Goal: Task Accomplishment & Management: Manage account settings

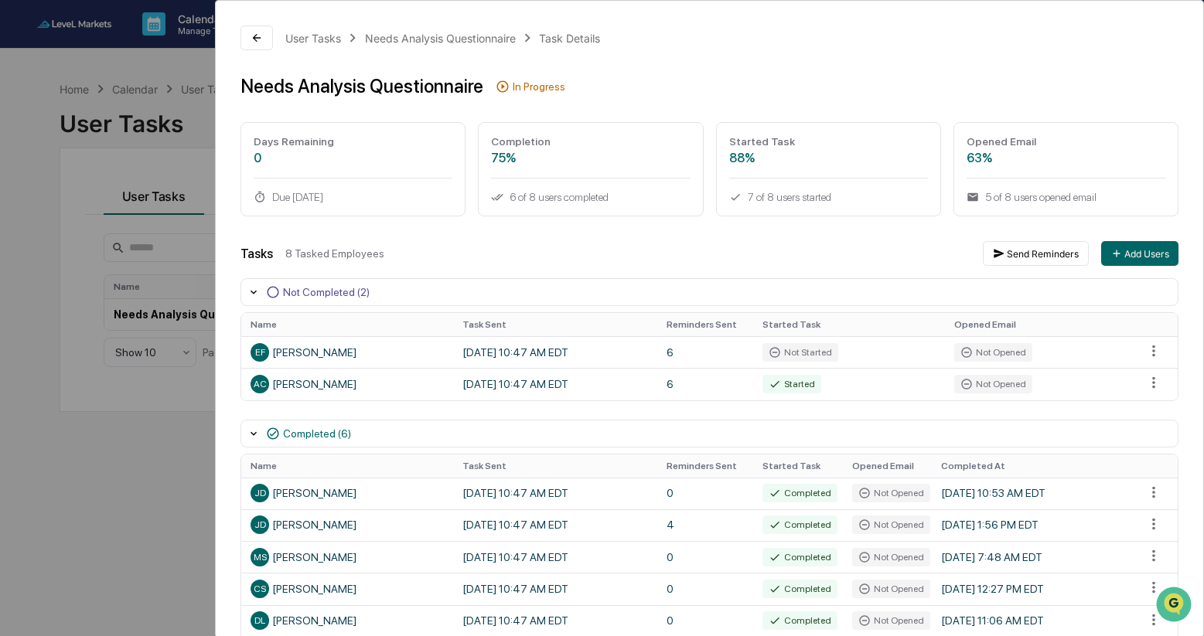
click at [87, 533] on div "User Tasks Needs Analysis Questionnaire Task Details Needs Analysis Questionnai…" at bounding box center [602, 318] width 1204 height 636
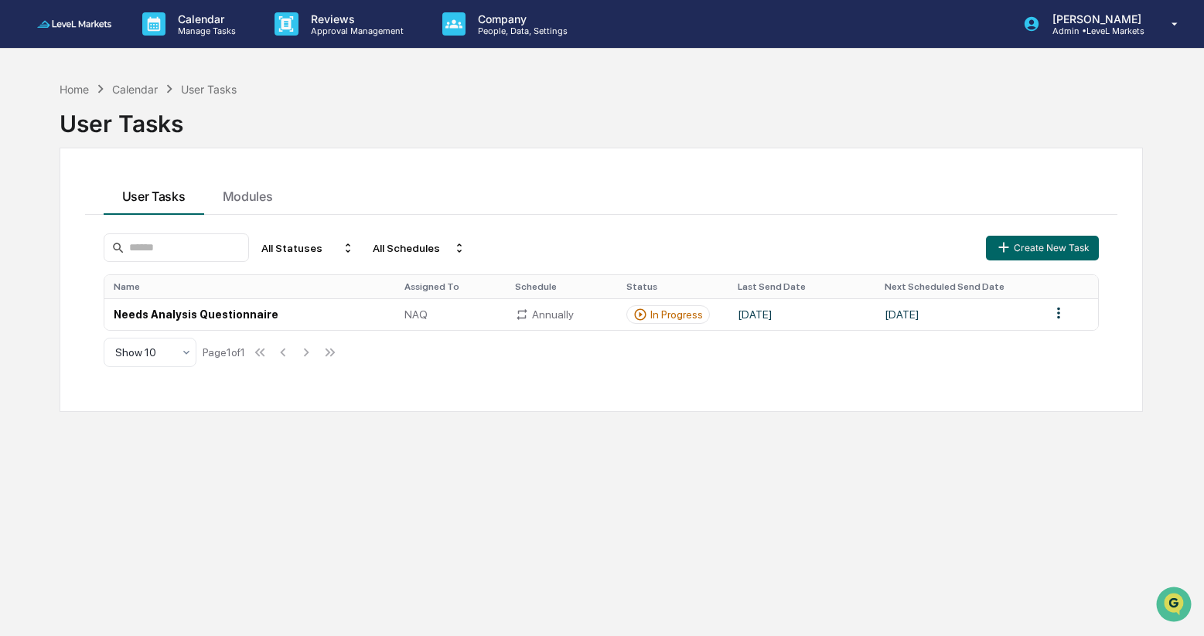
click at [76, 23] on img at bounding box center [74, 23] width 74 height 7
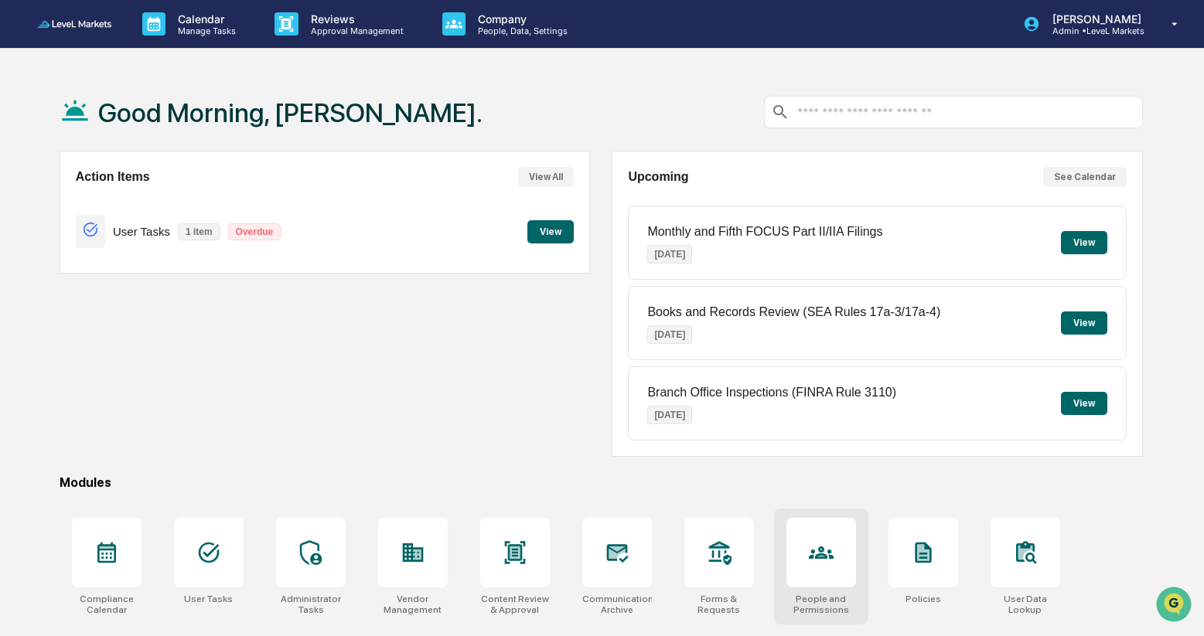
click at [814, 555] on icon at bounding box center [821, 552] width 25 height 25
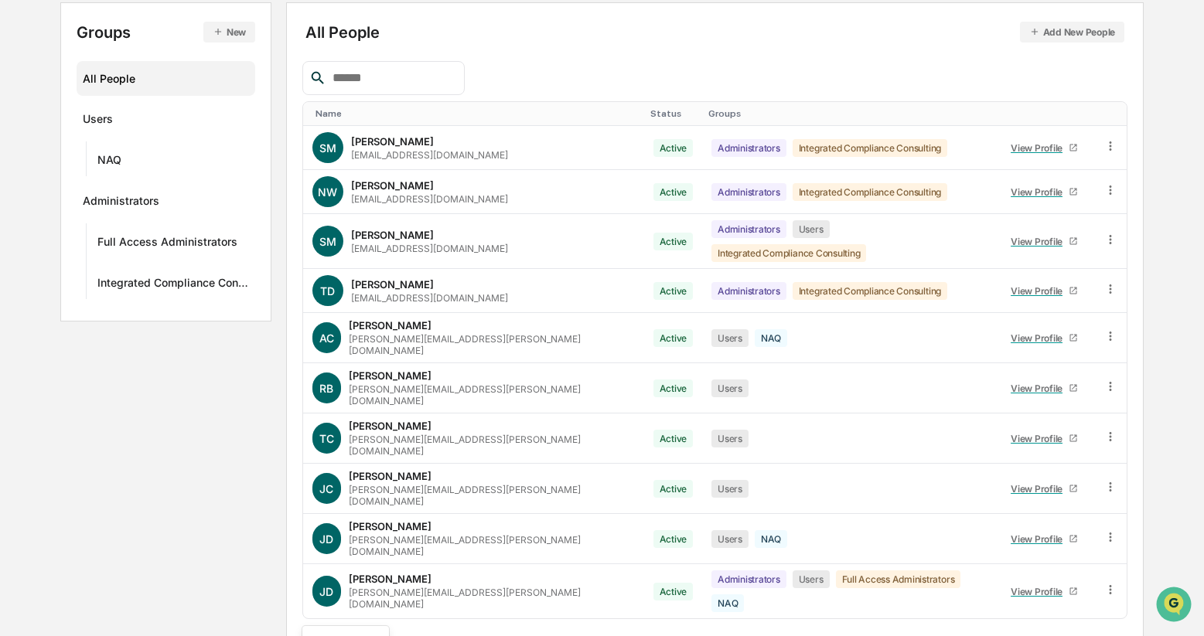
scroll to position [295, 0]
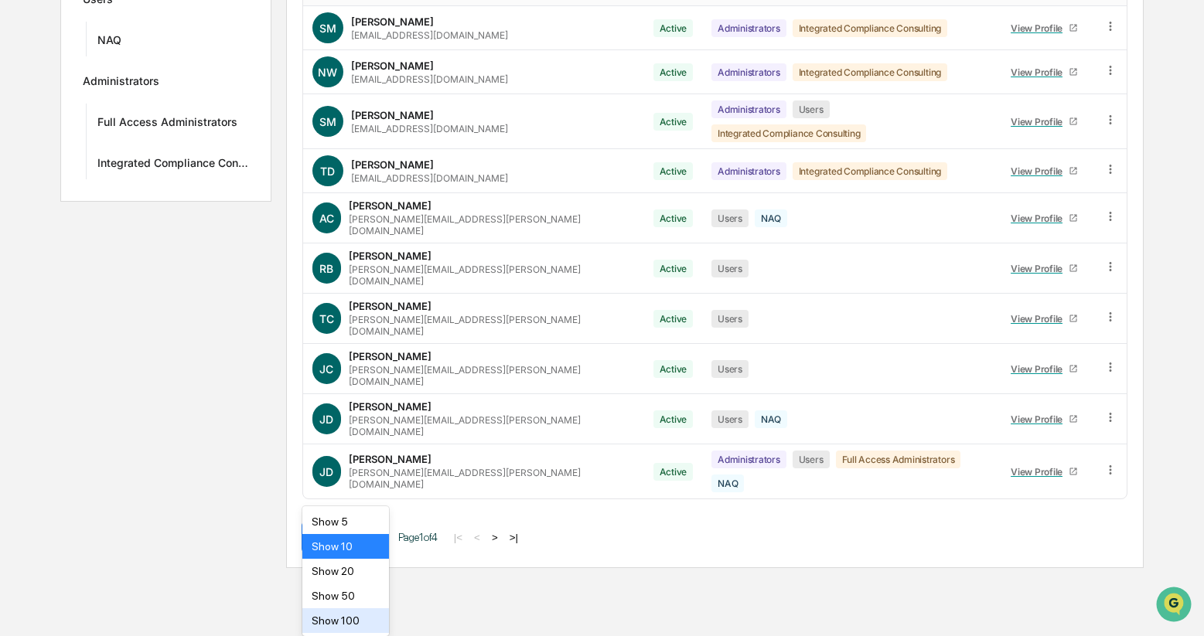
click at [375, 568] on body "Calendar Manage Tasks Reviews Approval Management Company People, Data, Setting…" at bounding box center [602, 139] width 1204 height 860
click at [365, 609] on div "Show 100" at bounding box center [345, 620] width 87 height 25
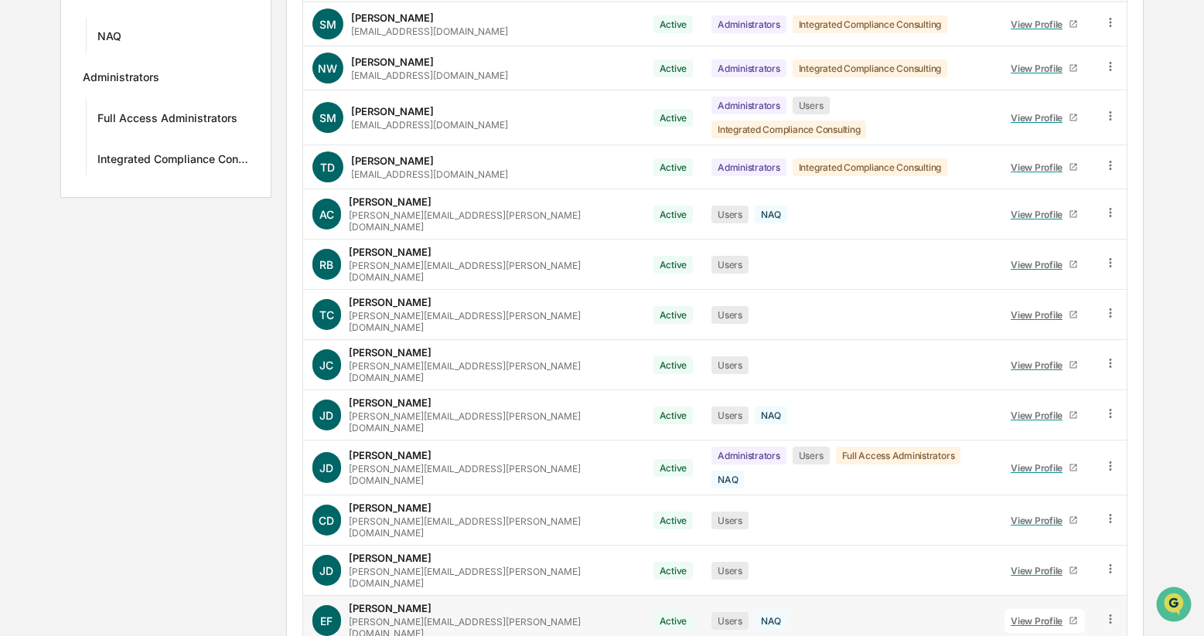
click at [1109, 612] on icon at bounding box center [1110, 619] width 15 height 15
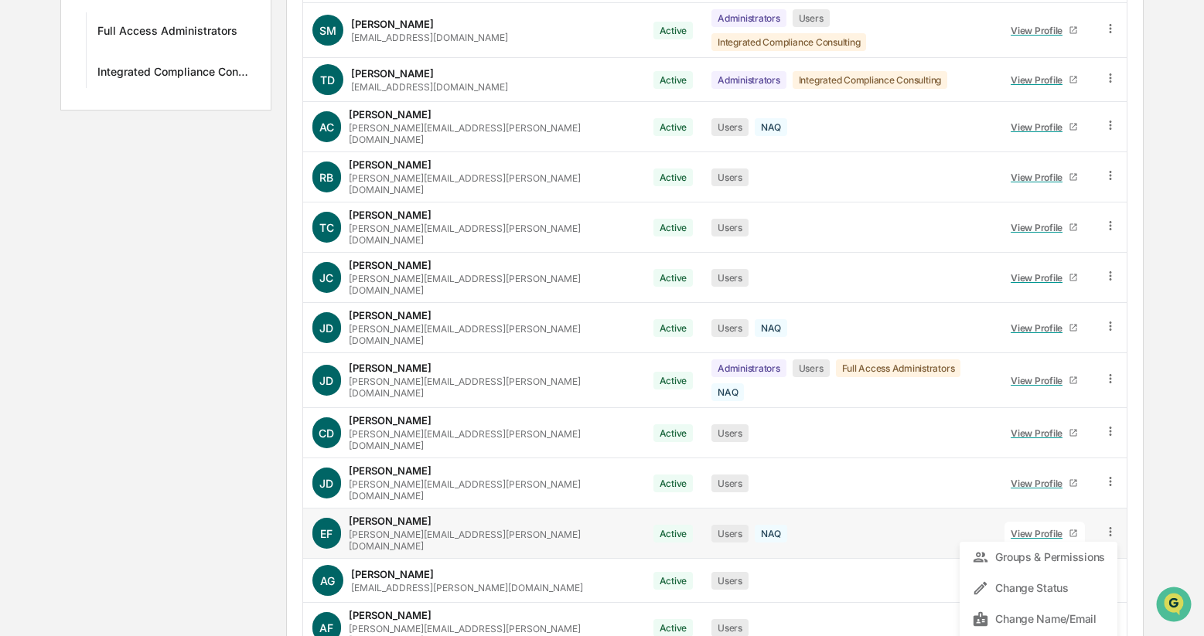
scroll to position [381, 0]
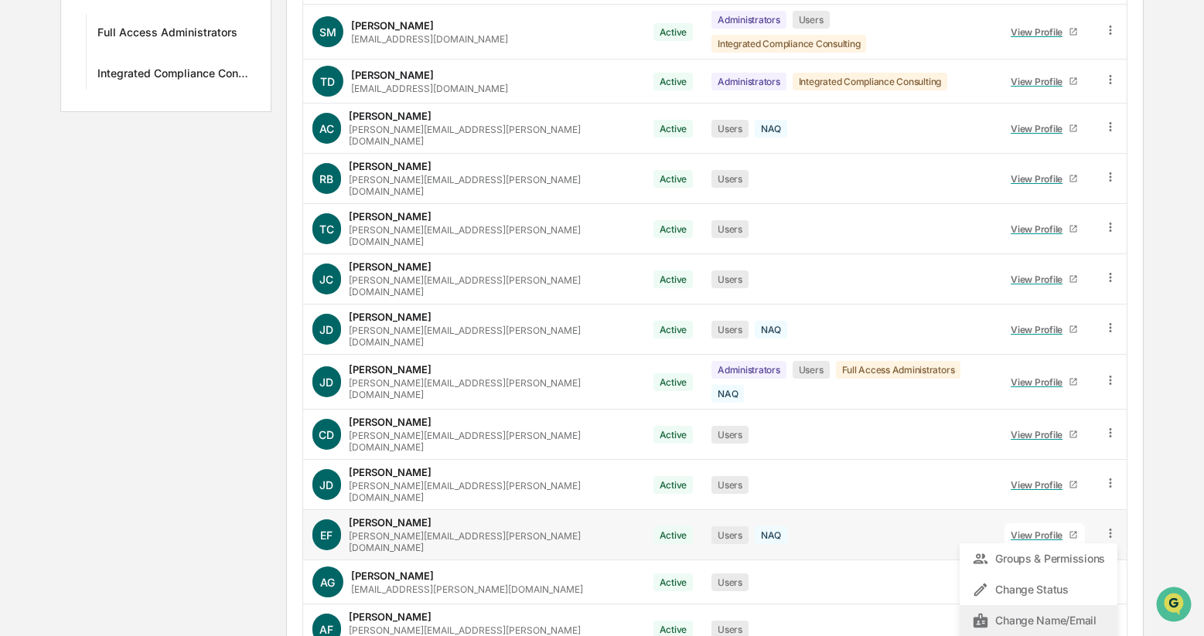
click at [1062, 611] on div "Change Name/Email" at bounding box center [1038, 620] width 133 height 19
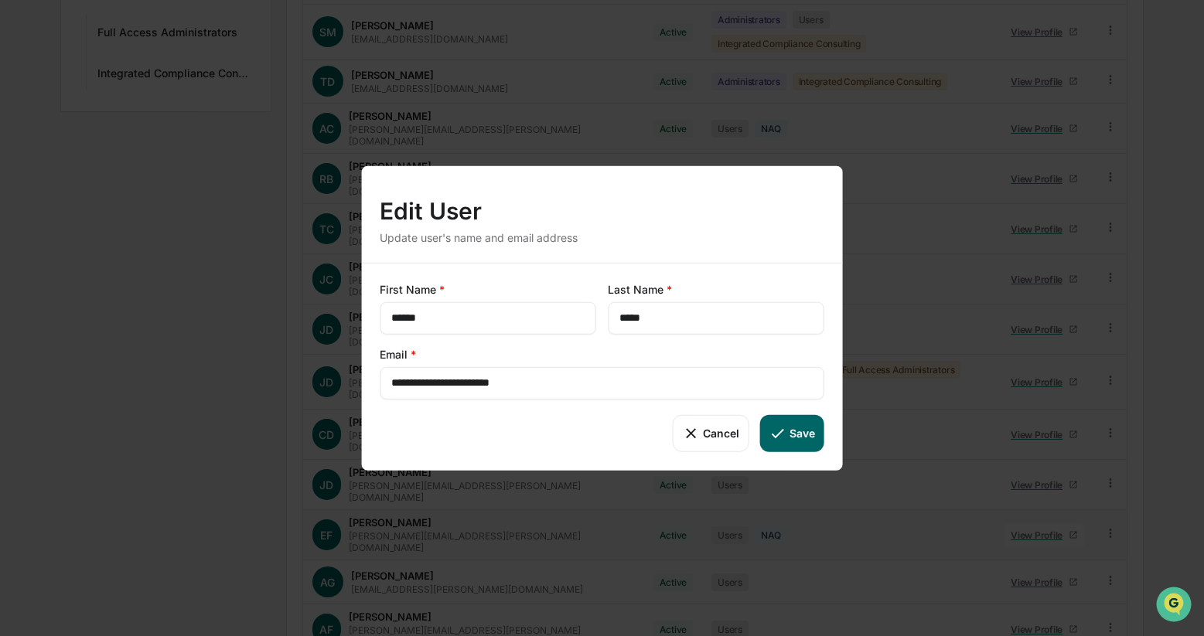
drag, startPoint x: 577, startPoint y: 380, endPoint x: 382, endPoint y: 370, distance: 195.1
click at [382, 370] on div "**********" at bounding box center [602, 382] width 445 height 32
paste input "text"
click at [798, 430] on button "Save" at bounding box center [792, 432] width 64 height 37
type input "**********"
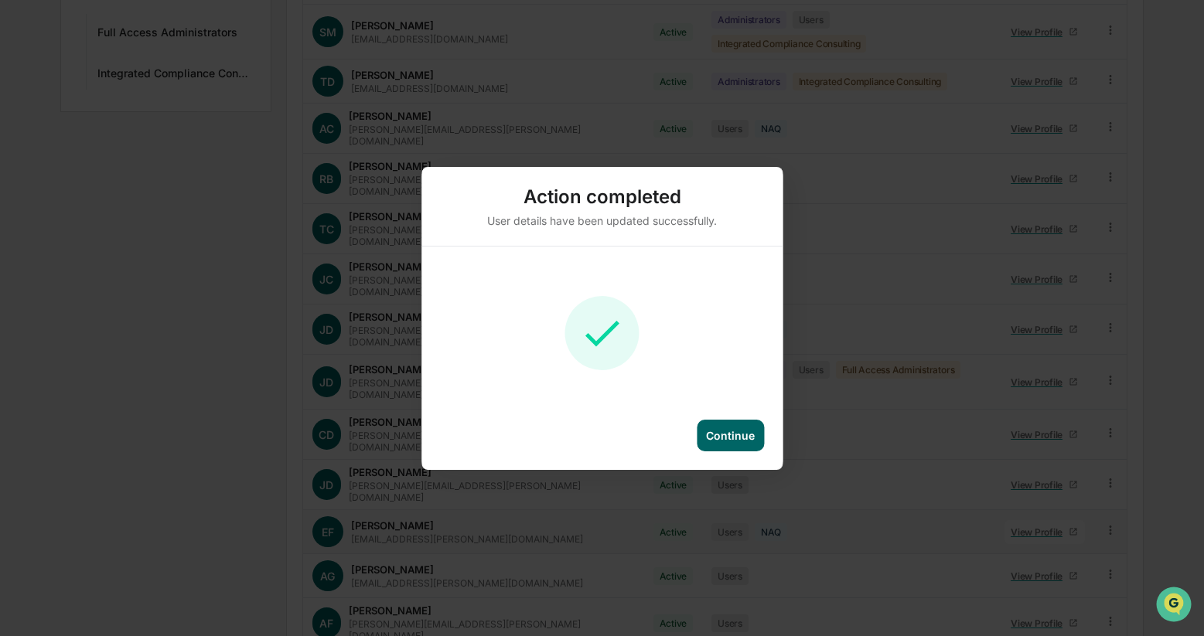
click at [733, 434] on div "Continue" at bounding box center [730, 435] width 49 height 13
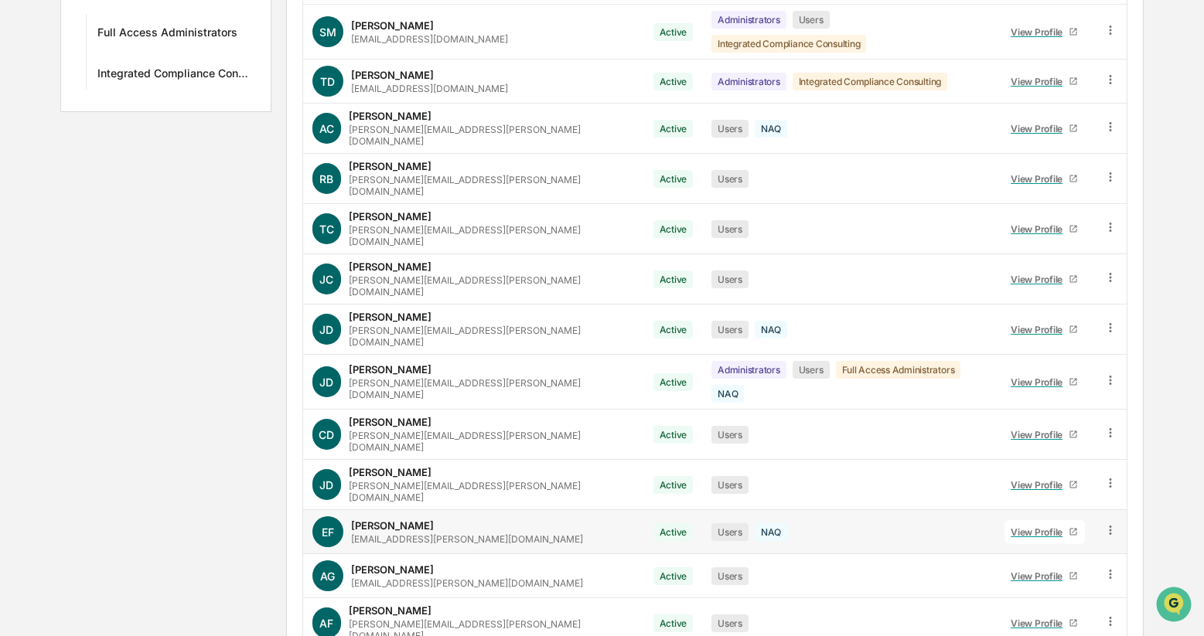
click at [1109, 526] on icon at bounding box center [1110, 530] width 2 height 9
click at [1064, 577] on div "Change Status" at bounding box center [1038, 586] width 133 height 19
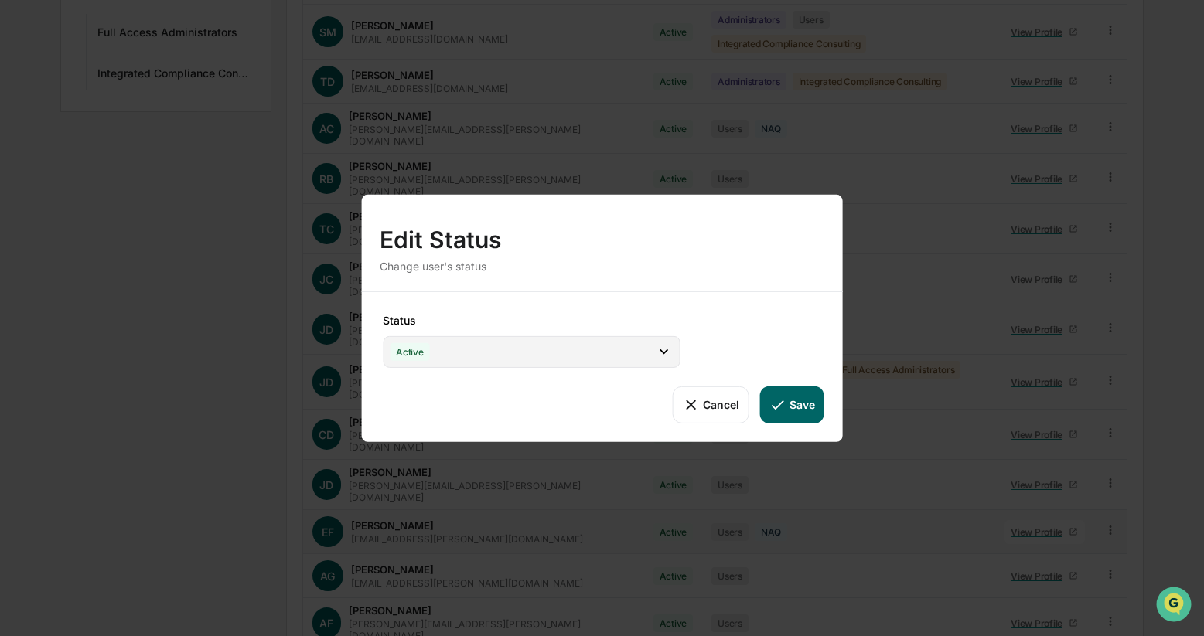
click at [663, 349] on icon at bounding box center [664, 351] width 17 height 17
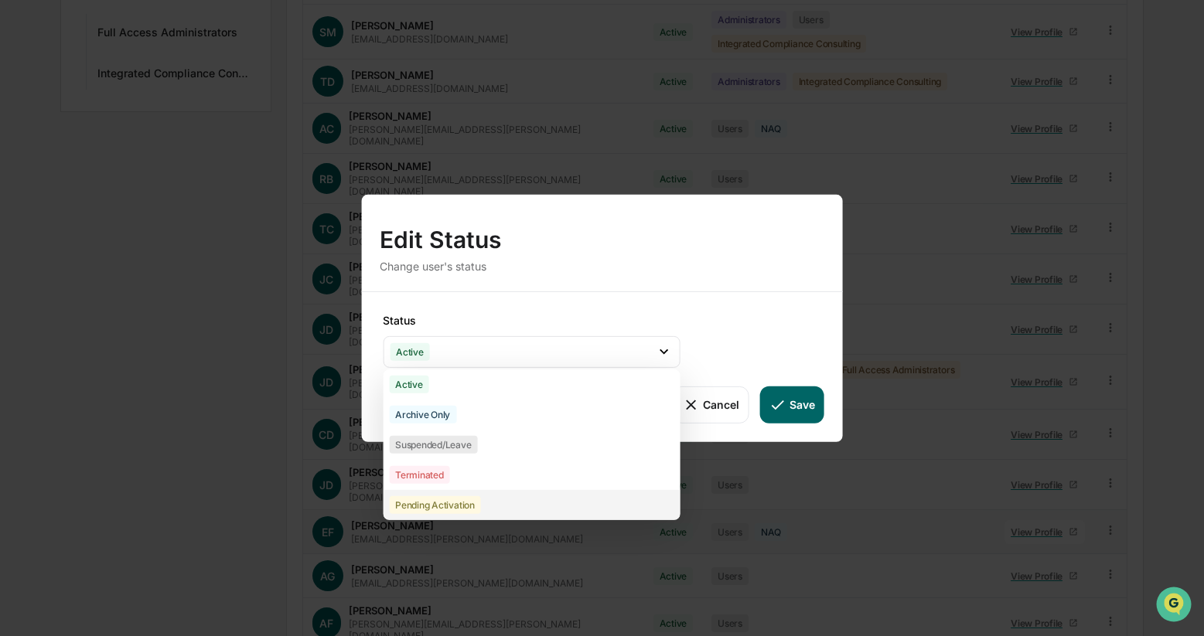
click at [609, 500] on div "Pending Activation" at bounding box center [531, 504] width 297 height 30
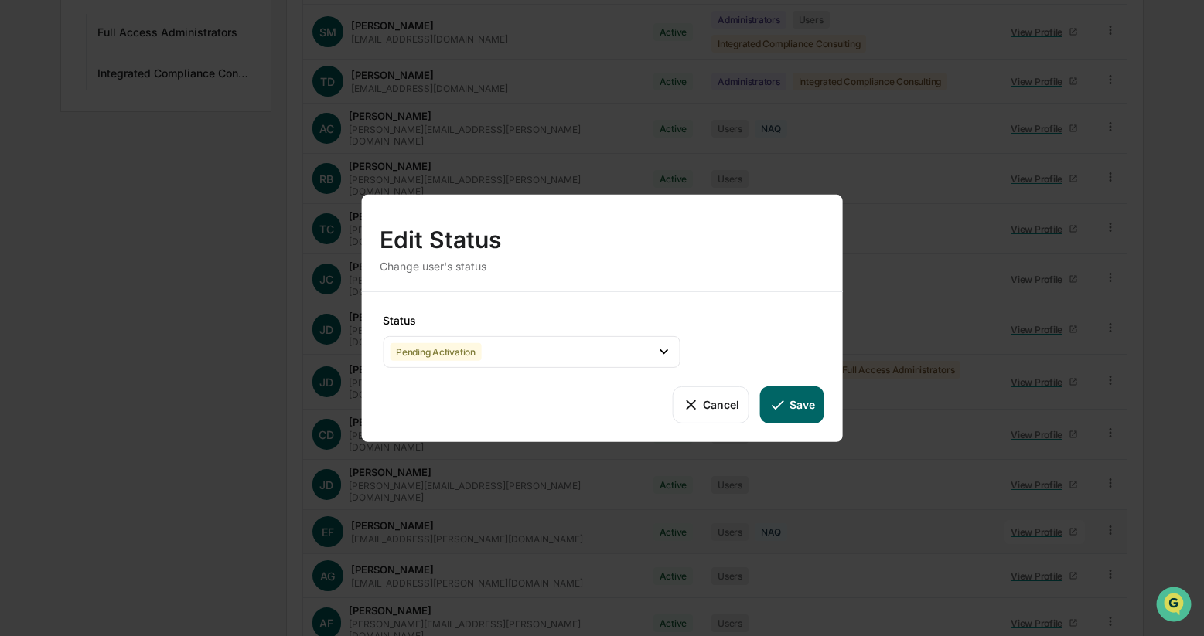
click at [795, 404] on button "Save" at bounding box center [792, 404] width 64 height 37
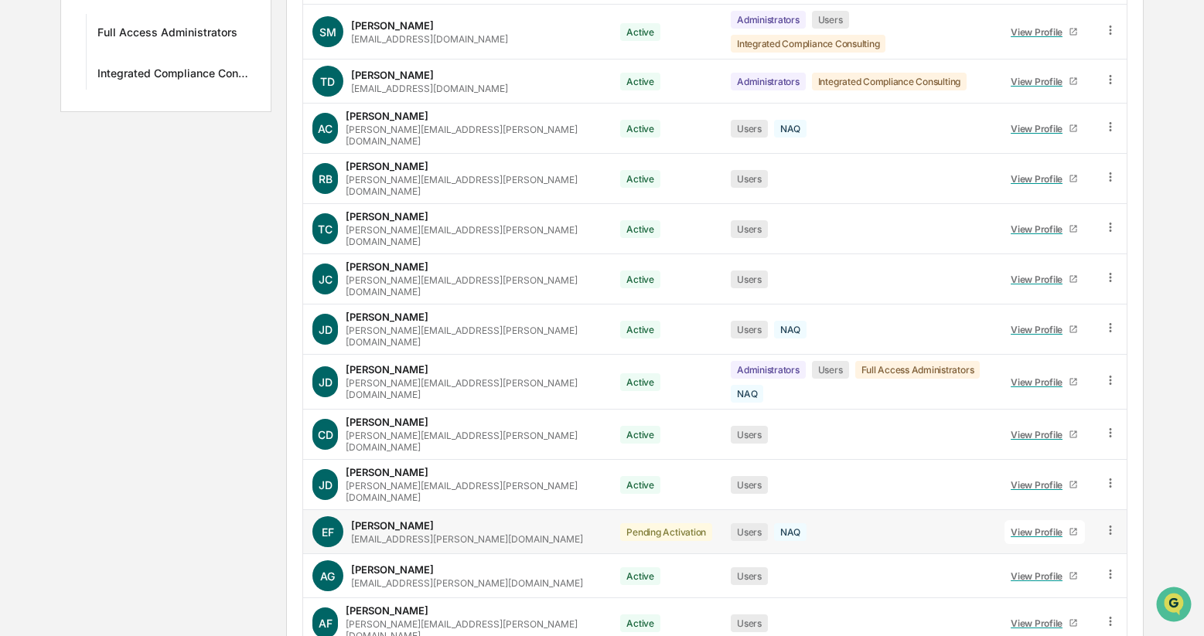
click at [1109, 526] on icon at bounding box center [1110, 530] width 2 height 9
click at [1054, 577] on div "Change Status" at bounding box center [1038, 586] width 133 height 19
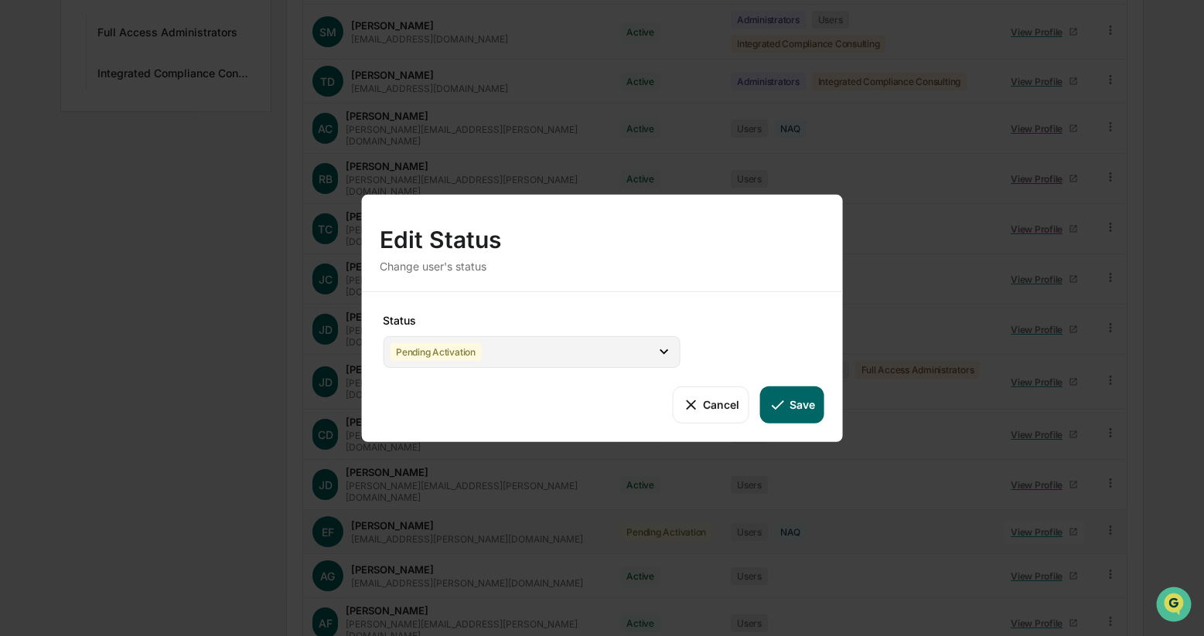
click at [660, 353] on icon at bounding box center [664, 351] width 17 height 17
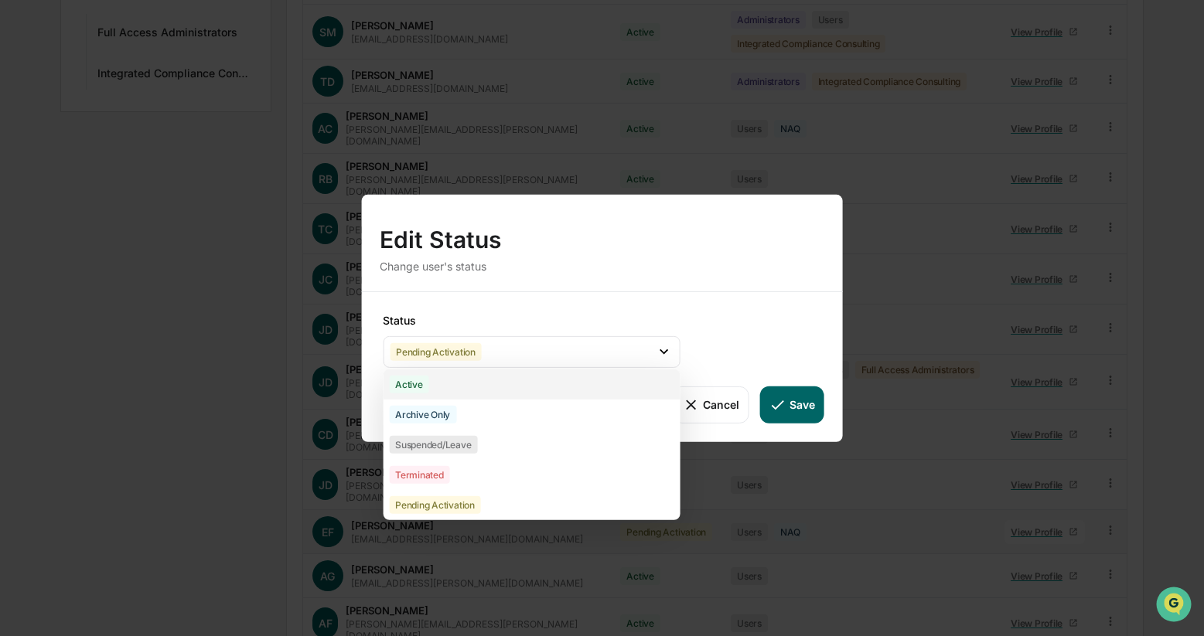
click at [607, 385] on div "Active" at bounding box center [531, 384] width 297 height 30
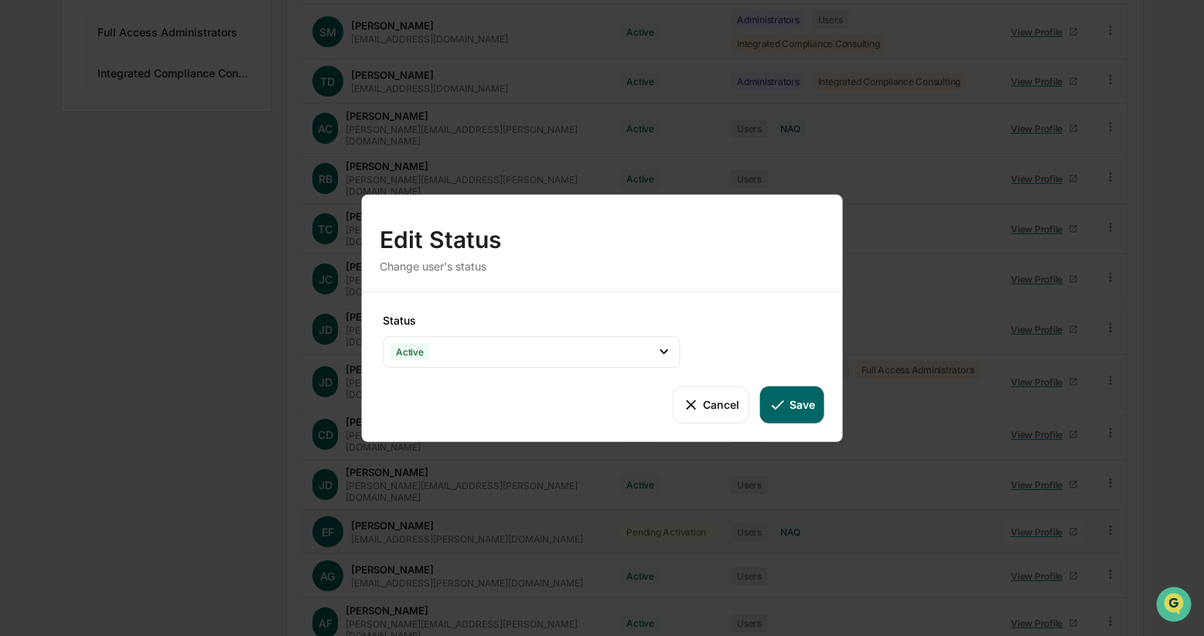
click at [791, 404] on button "Save" at bounding box center [792, 404] width 64 height 37
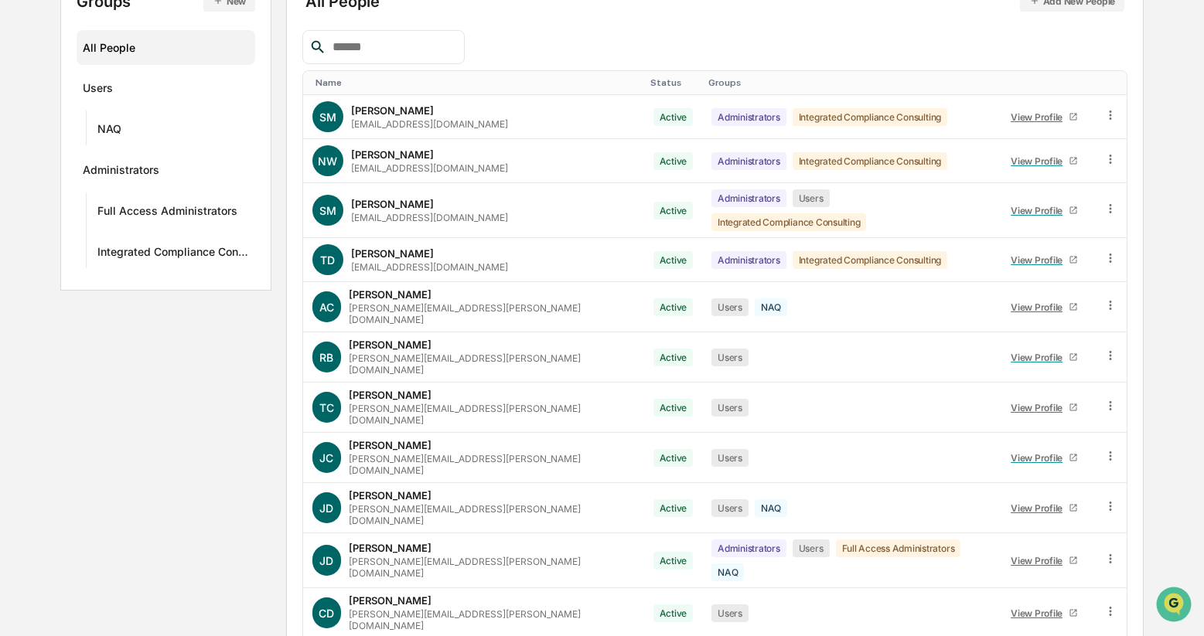
scroll to position [0, 0]
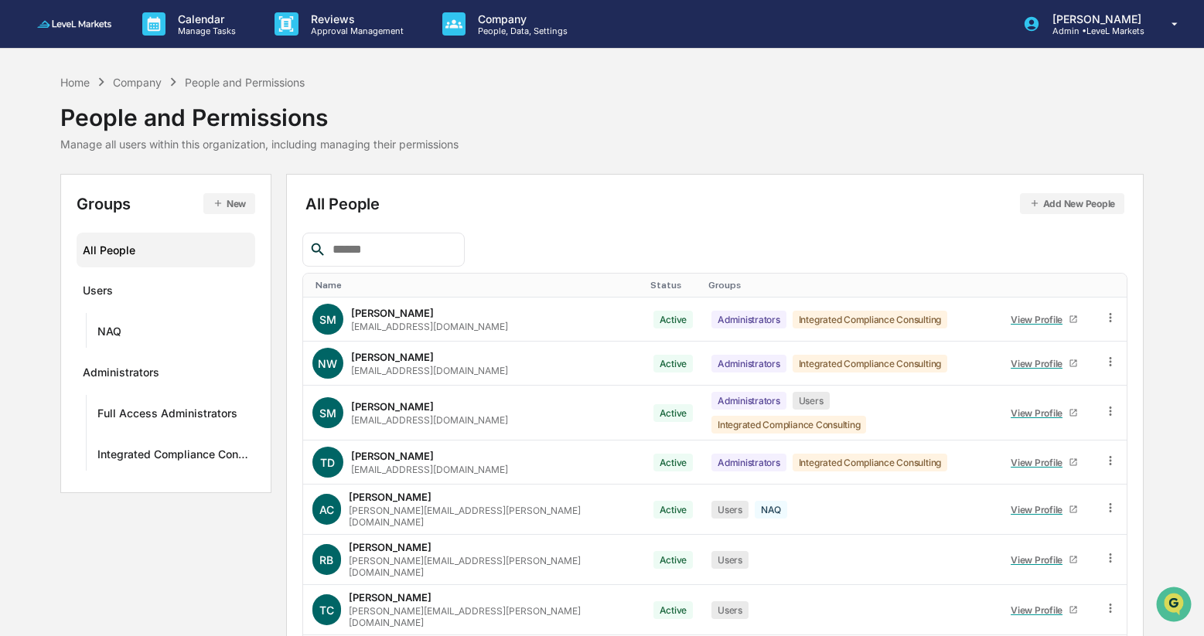
click at [84, 25] on img at bounding box center [74, 23] width 74 height 7
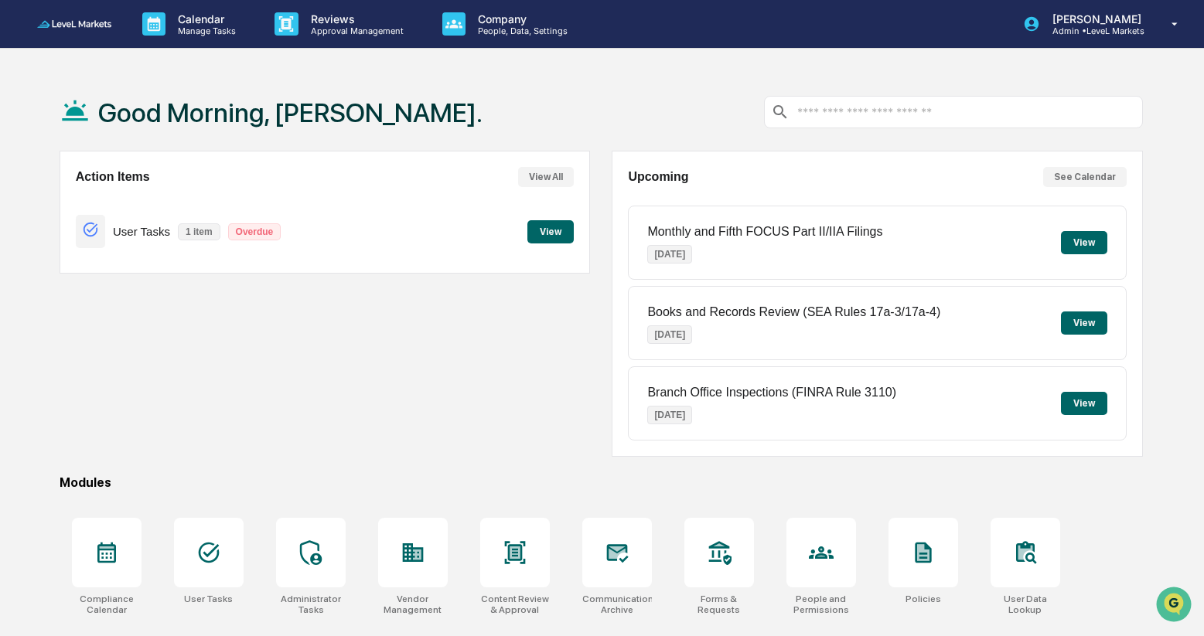
click at [554, 233] on button "View" at bounding box center [550, 231] width 46 height 23
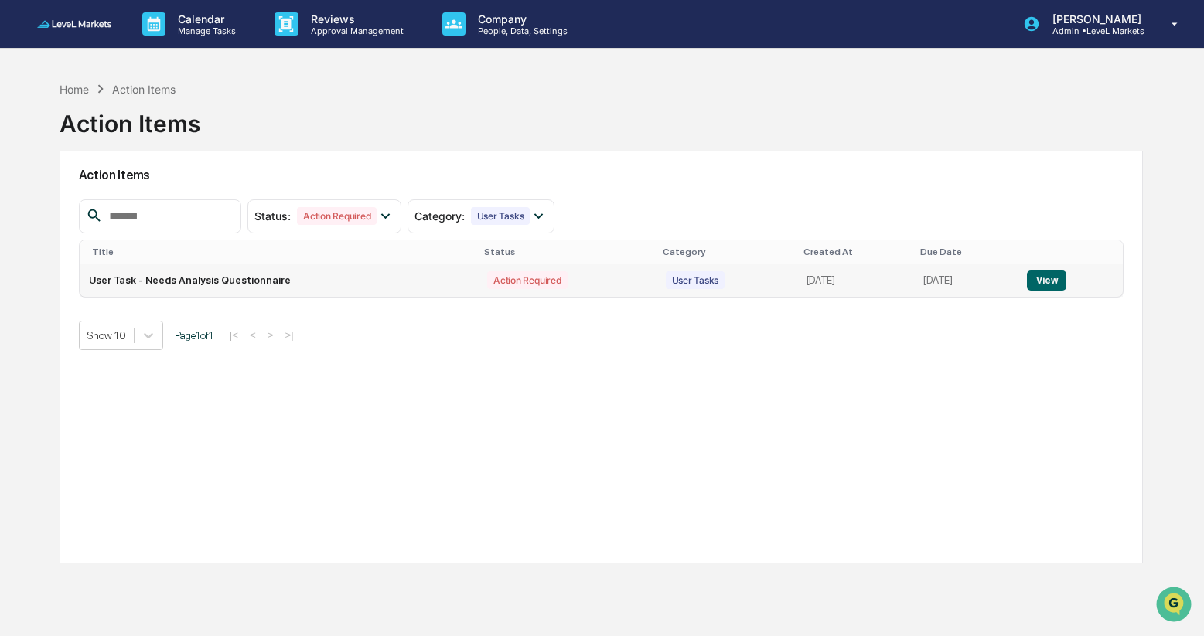
click at [1055, 279] on button "View" at bounding box center [1046, 281] width 39 height 20
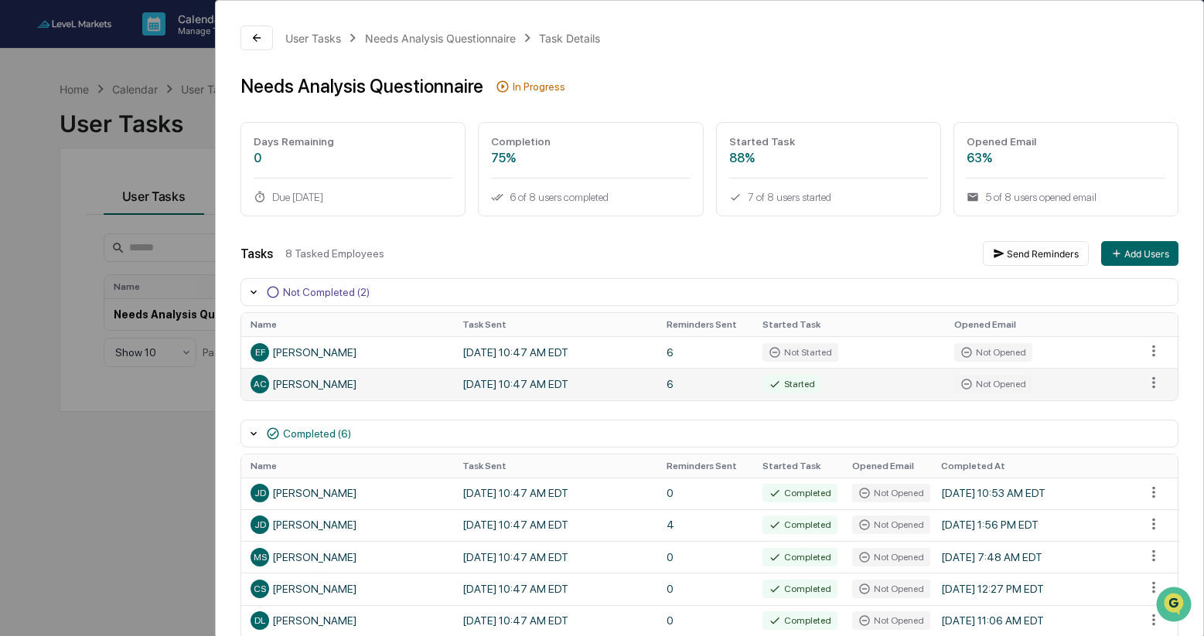
click at [1003, 388] on div "Not Opened" at bounding box center [993, 384] width 78 height 19
click at [315, 385] on div "AC [PERSON_NAME]" at bounding box center [346, 384] width 193 height 19
click at [259, 387] on span "AC" at bounding box center [260, 384] width 13 height 11
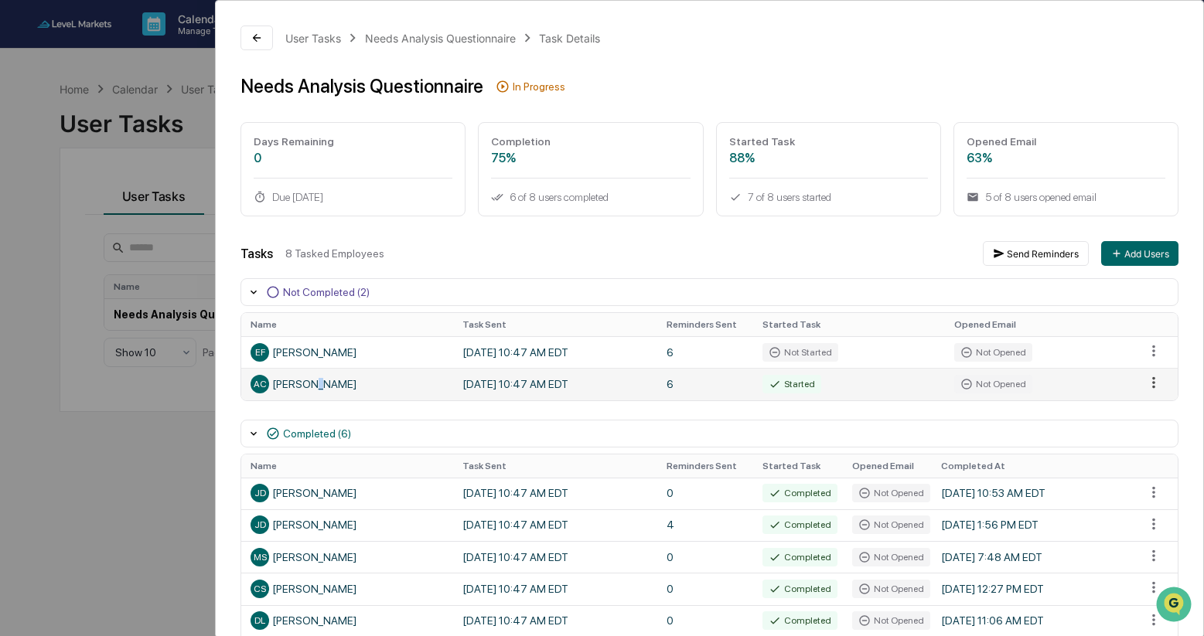
click at [1156, 383] on html "Calendar Manage Tasks Reviews Approval Management Company People, Data, Setting…" at bounding box center [602, 318] width 1204 height 636
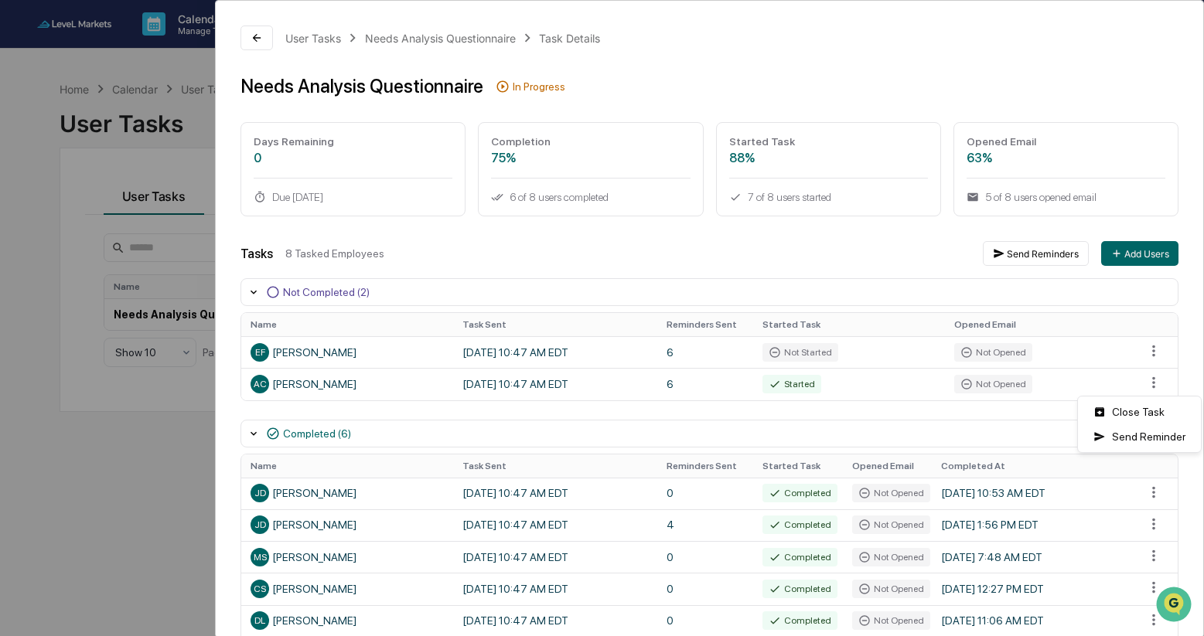
click at [821, 421] on html "Calendar Manage Tasks Reviews Approval Management Company People, Data, Setting…" at bounding box center [602, 318] width 1204 height 636
